Goal: Task Accomplishment & Management: Manage account settings

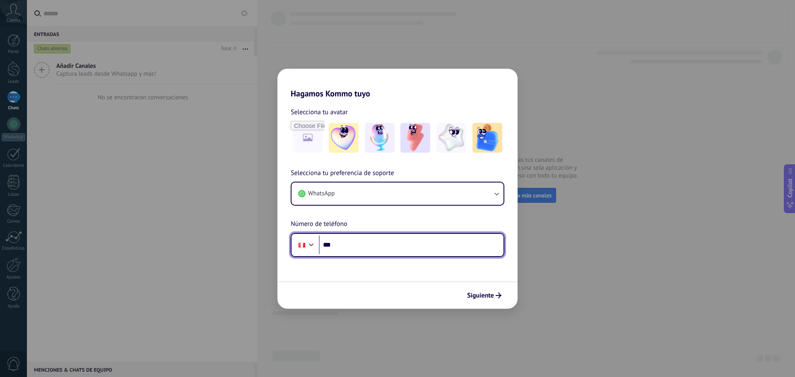
click at [349, 245] on input "***" at bounding box center [411, 245] width 185 height 19
type input "**********"
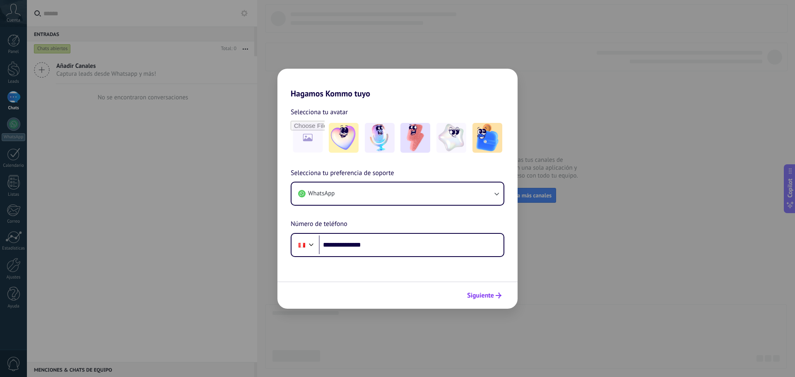
click at [486, 294] on span "Siguiente" at bounding box center [480, 296] width 27 height 6
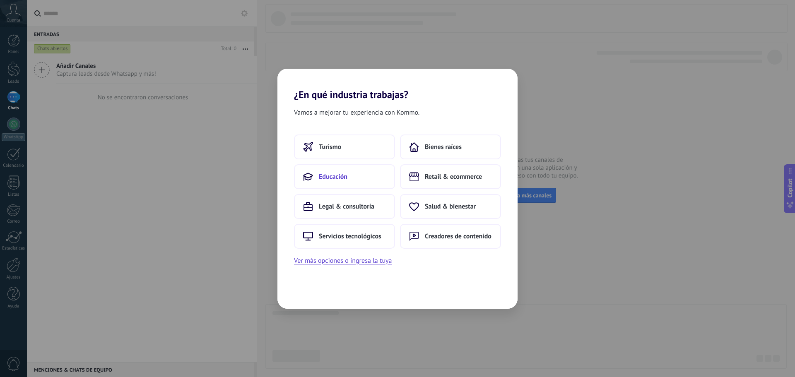
click at [339, 174] on span "Educación" at bounding box center [333, 177] width 29 height 8
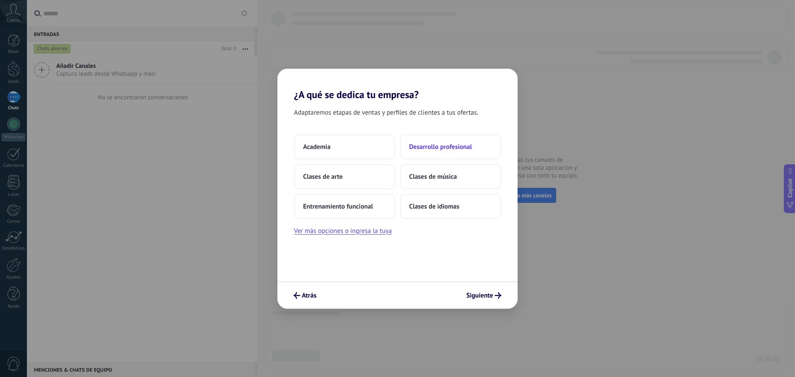
click at [435, 146] on span "Desarrollo profesional" at bounding box center [440, 147] width 63 height 8
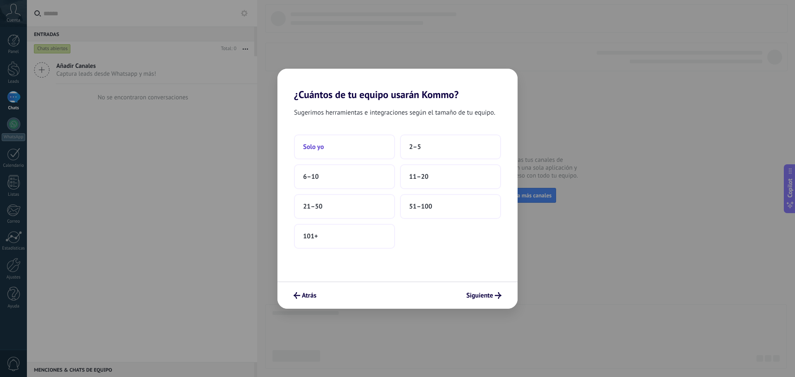
click at [328, 150] on button "Solo yo" at bounding box center [344, 147] width 101 height 25
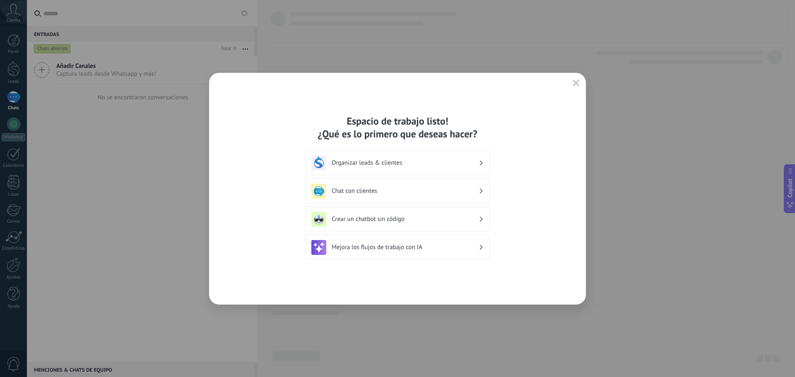
click at [394, 193] on h3 "Chat con clientes" at bounding box center [405, 191] width 147 height 8
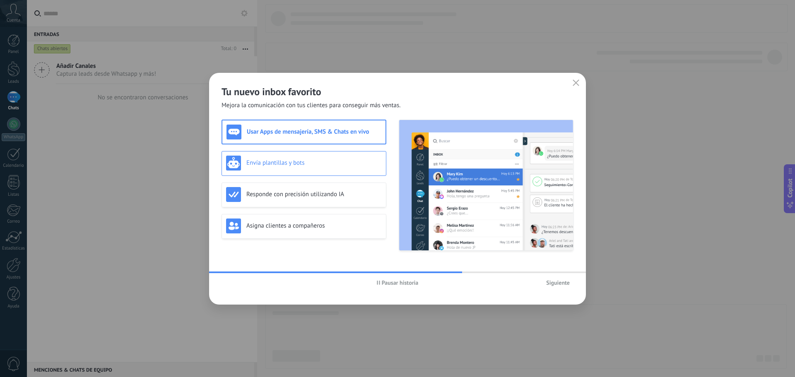
click at [303, 166] on h3 "Envía plantillas y bots" at bounding box center [313, 163] width 135 height 8
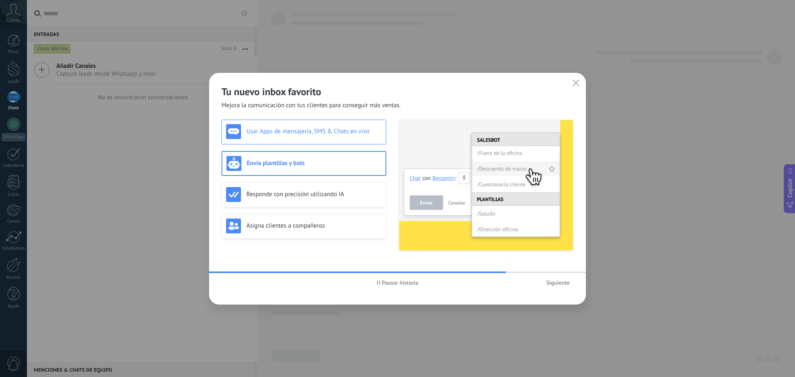
click at [310, 137] on div "Usar Apps de mensajería, SMS & Chats en vivo" at bounding box center [304, 131] width 156 height 15
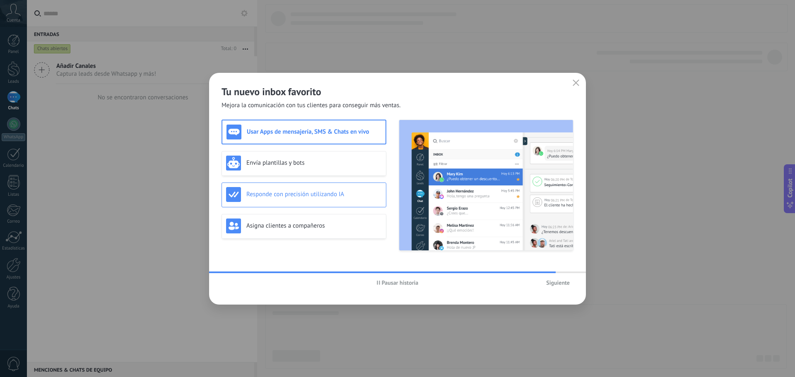
click at [302, 194] on h3 "Responde con precisión utilizando IA" at bounding box center [313, 194] width 135 height 8
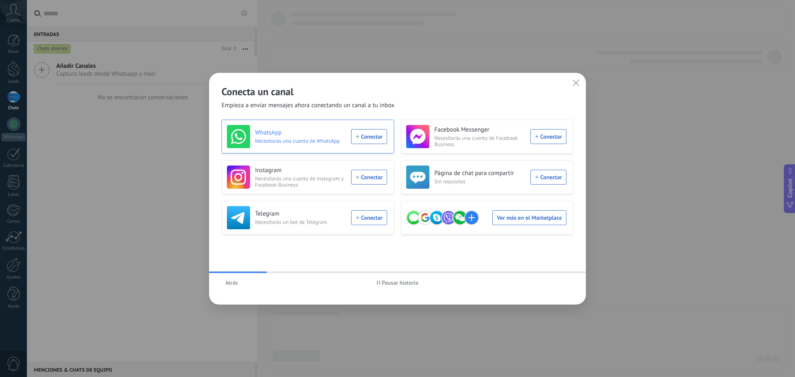
click at [361, 137] on div "WhatsApp Necesitarás una cuenta de WhatsApp Conectar" at bounding box center [307, 136] width 160 height 23
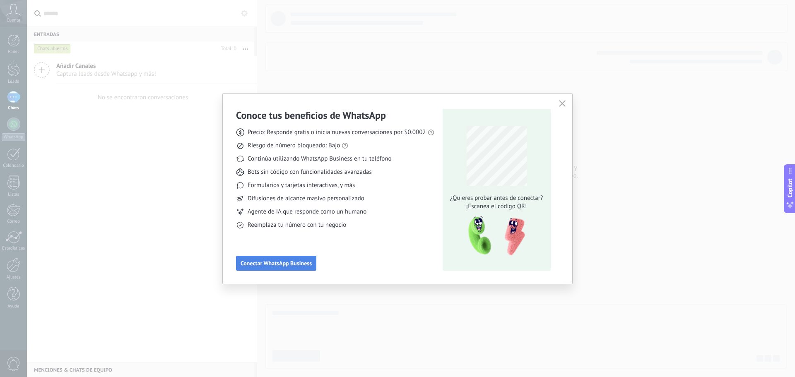
click at [275, 261] on span "Conectar WhatsApp Business" at bounding box center [276, 263] width 71 height 6
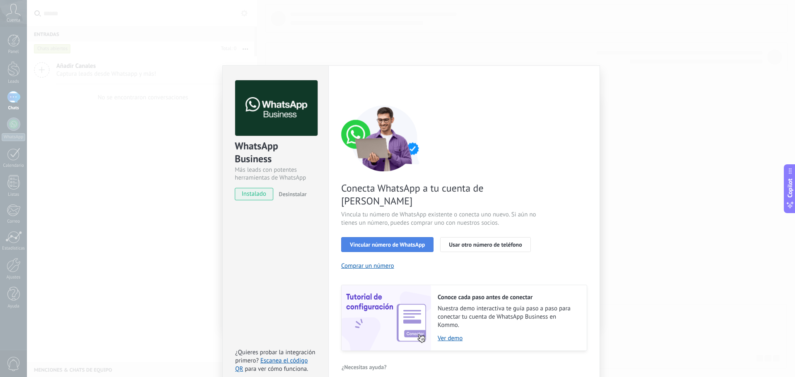
click at [403, 242] on span "Vincular número de WhatsApp" at bounding box center [387, 245] width 75 height 6
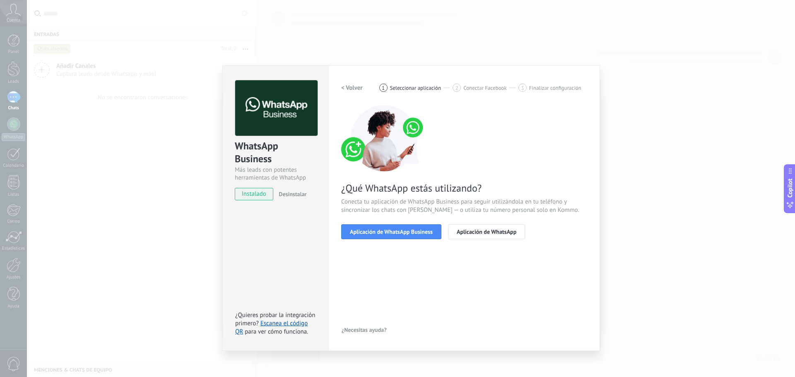
click at [403, 234] on span "Aplicación de WhatsApp Business" at bounding box center [391, 232] width 83 height 6
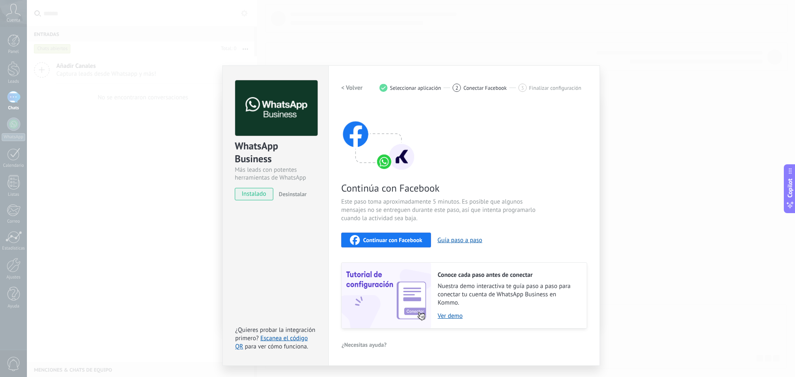
click at [394, 239] on span "Continuar con Facebook" at bounding box center [392, 240] width 59 height 6
click at [525, 89] on div "3" at bounding box center [522, 88] width 8 height 8
click at [407, 233] on button "Continuar con Facebook" at bounding box center [386, 240] width 90 height 15
click at [459, 243] on button "Guía paso a paso" at bounding box center [460, 240] width 45 height 8
click at [402, 88] on span "Seleccionar aplicación" at bounding box center [415, 88] width 51 height 6
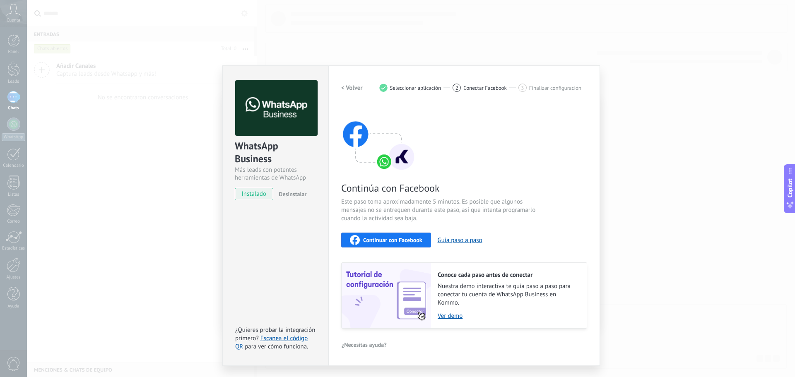
click at [354, 87] on h2 "< Volver" at bounding box center [352, 88] width 22 height 8
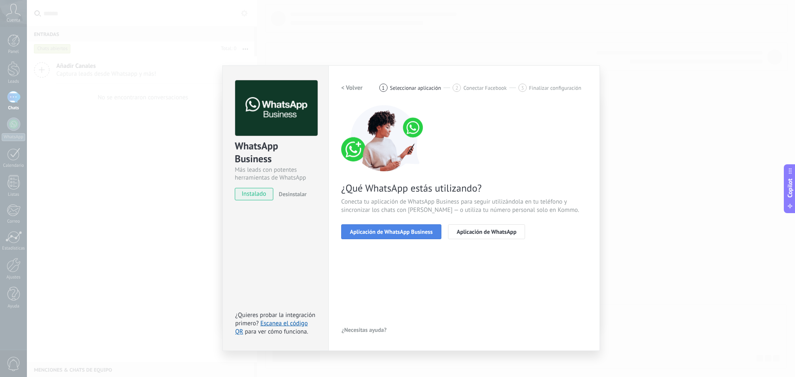
click at [419, 231] on span "Aplicación de WhatsApp Business" at bounding box center [391, 232] width 83 height 6
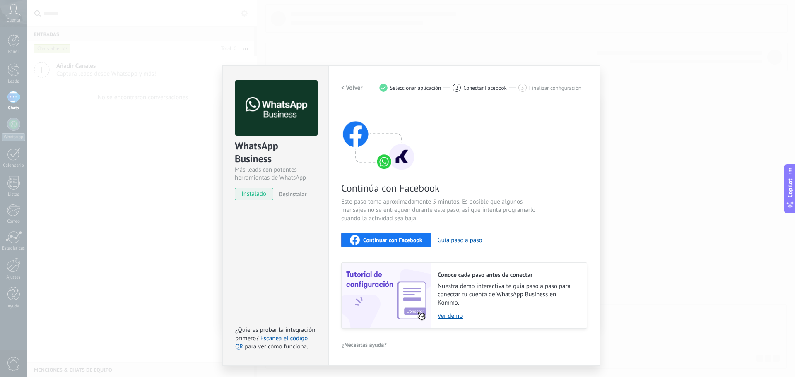
click at [376, 236] on div "Continuar con Facebook" at bounding box center [386, 240] width 72 height 10
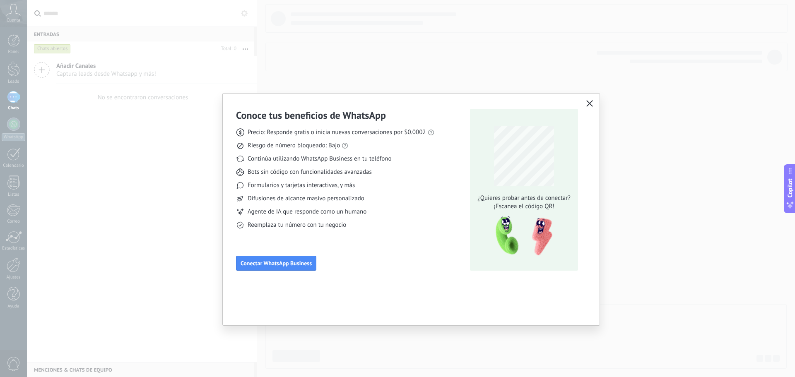
click at [587, 103] on icon "button" at bounding box center [589, 103] width 7 height 7
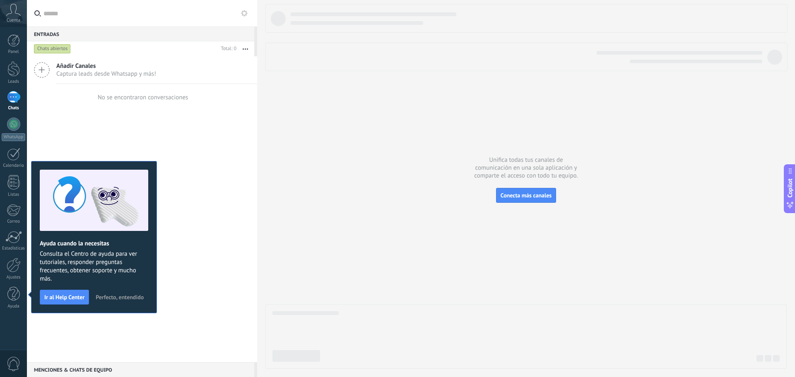
click at [118, 296] on span "Perfecto, entendido" at bounding box center [120, 297] width 48 height 6
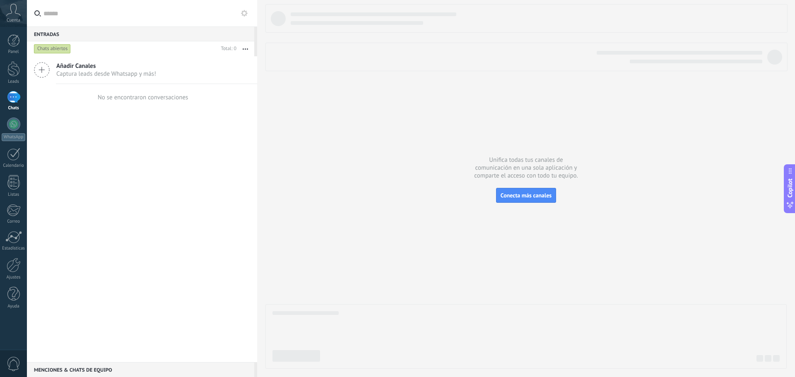
click at [85, 70] on span "Captura leads desde Whatsapp y más!" at bounding box center [106, 74] width 100 height 8
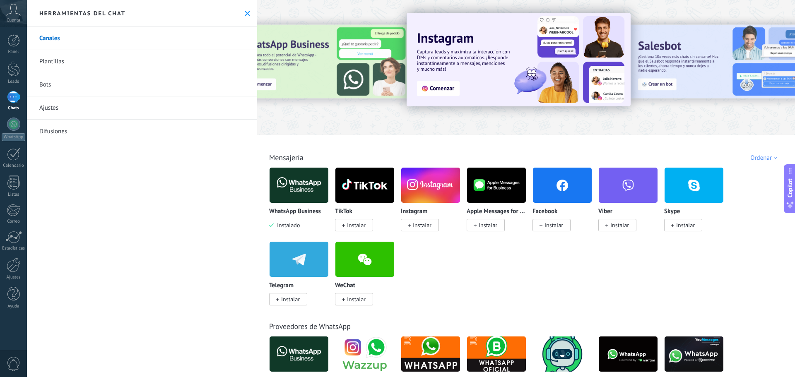
click at [300, 194] on img at bounding box center [299, 185] width 59 height 40
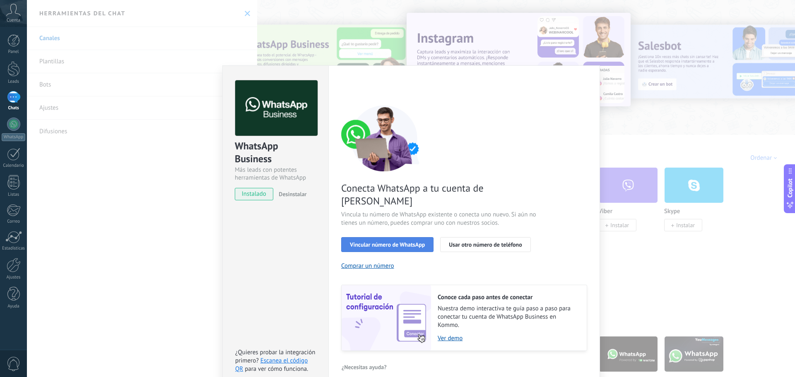
click at [411, 242] on span "Vincular número de WhatsApp" at bounding box center [387, 245] width 75 height 6
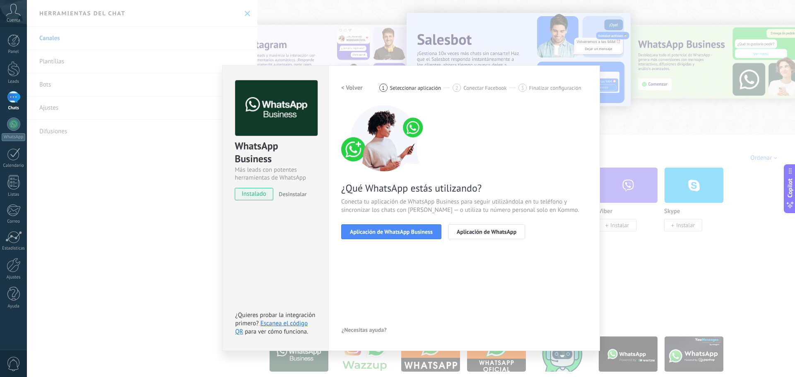
click at [353, 89] on h2 "< Volver" at bounding box center [352, 88] width 22 height 8
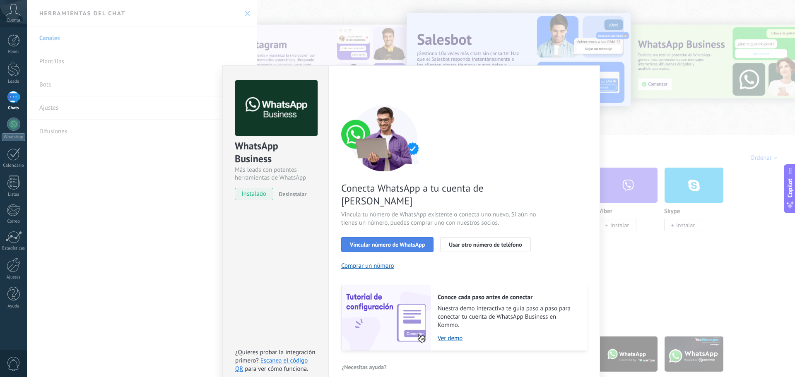
click at [394, 237] on button "Vincular número de WhatsApp" at bounding box center [387, 244] width 92 height 15
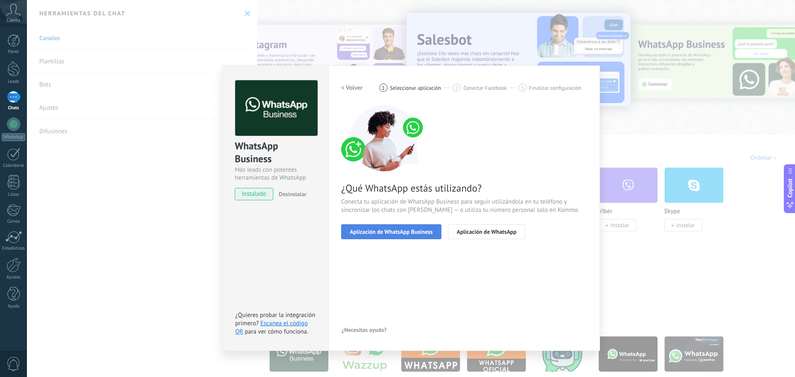
click at [394, 235] on button "Aplicación de WhatsApp Business" at bounding box center [391, 231] width 100 height 15
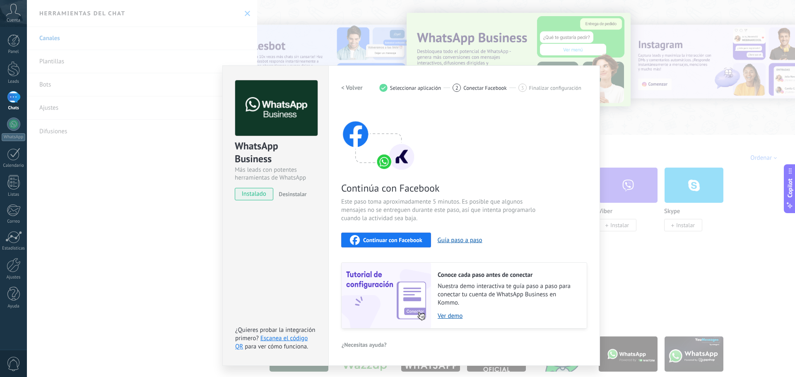
click at [416, 41] on div "WhatsApp Business Más leads con potentes herramientas de WhatsApp instalado Des…" at bounding box center [411, 188] width 768 height 377
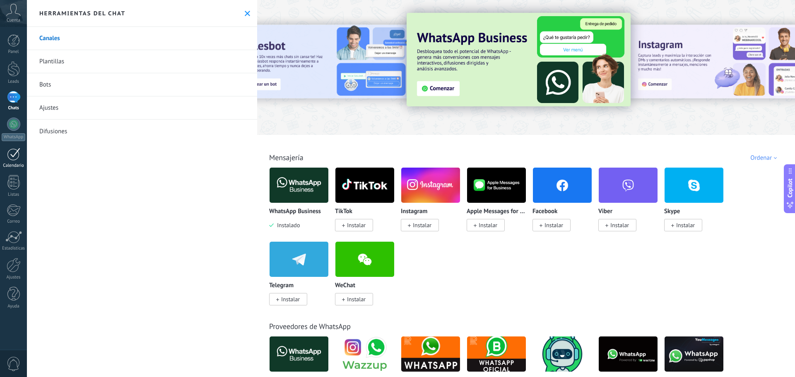
click at [17, 159] on div at bounding box center [13, 154] width 13 height 13
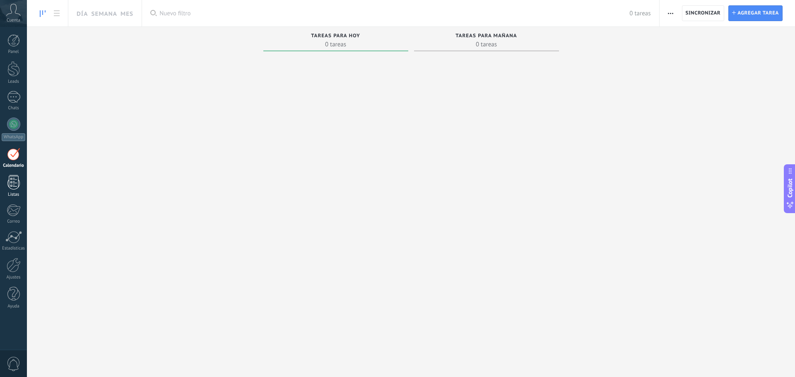
click at [19, 186] on div at bounding box center [13, 182] width 12 height 14
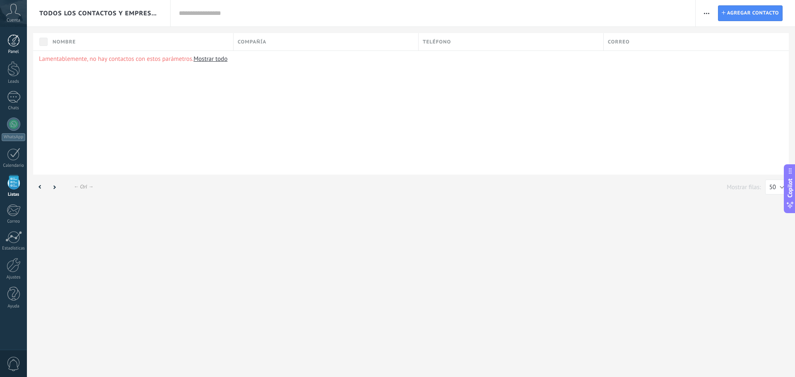
click at [18, 42] on div at bounding box center [13, 40] width 12 height 12
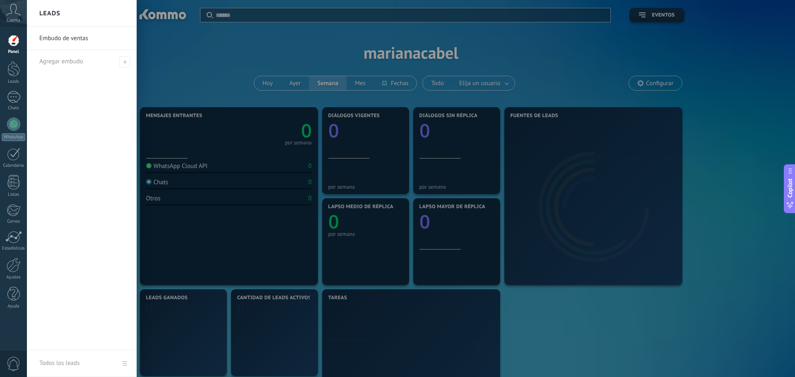
click at [14, 16] on icon at bounding box center [13, 10] width 14 height 12
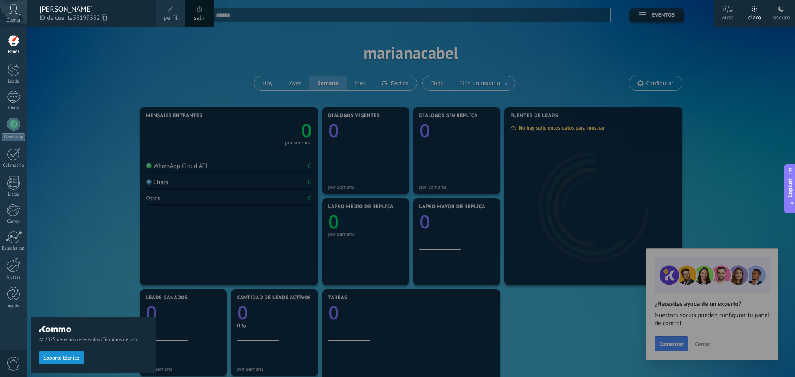
click at [14, 20] on span "Cuenta" at bounding box center [14, 20] width 14 height 5
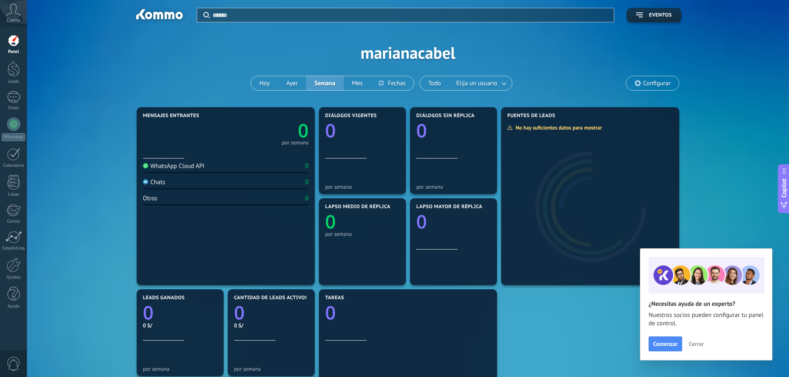
click at [11, 39] on div at bounding box center [13, 40] width 12 height 12
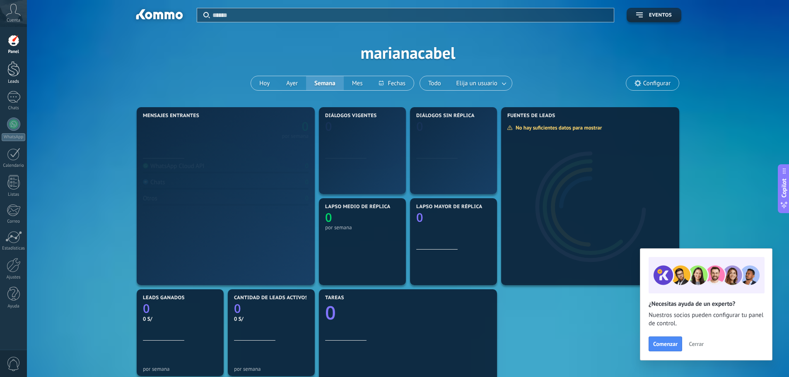
click at [14, 66] on div at bounding box center [13, 68] width 12 height 15
